Goal: Transaction & Acquisition: Subscribe to service/newsletter

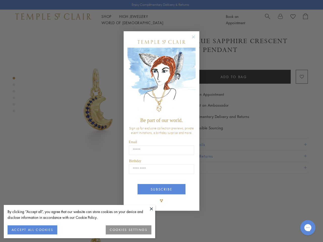
click at [161, 121] on span "Be part of our world." at bounding box center [161, 121] width 42 height 6
click at [151, 209] on button at bounding box center [152, 209] width 8 height 8
click at [32, 230] on div "Close dialog Be part of our world. Sign up for exclusive collection previews, p…" at bounding box center [161, 121] width 323 height 242
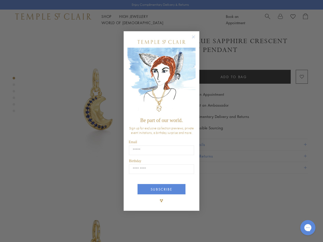
click at [129, 230] on div "Close dialog Be part of our world. Sign up for exclusive collection previews, p…" at bounding box center [161, 121] width 323 height 242
click at [196, 39] on icon "Close dialog" at bounding box center [193, 37] width 6 height 6
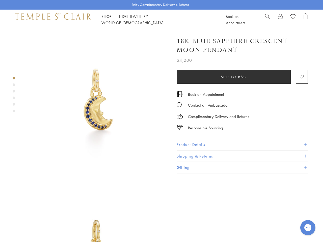
click at [161, 203] on button "SUBSCRIBE" at bounding box center [161, 208] width 48 height 10
click at [308, 228] on icon "Gorgias live chat" at bounding box center [307, 227] width 5 height 5
